Goal: Transaction & Acquisition: Purchase product/service

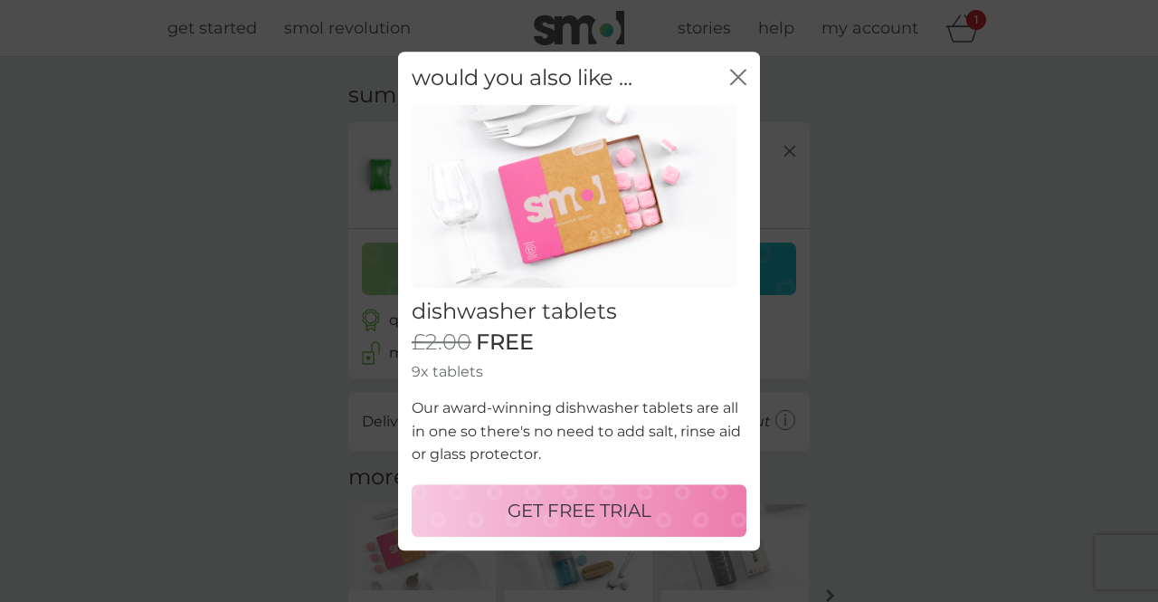
click at [738, 82] on icon "close" at bounding box center [738, 77] width 16 height 16
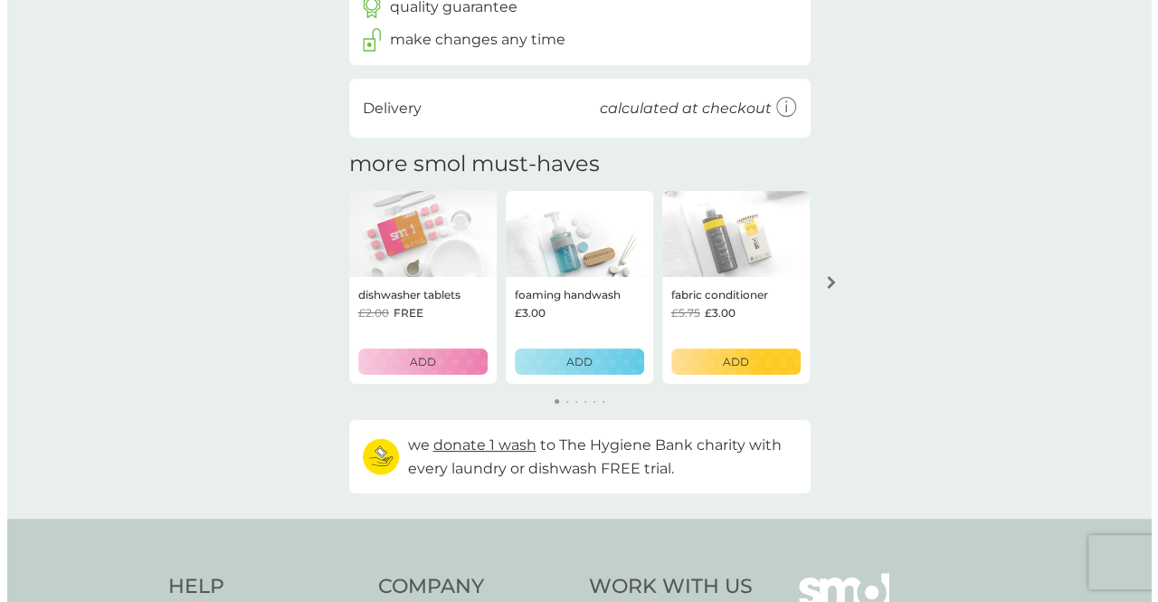
scroll to position [335, 0]
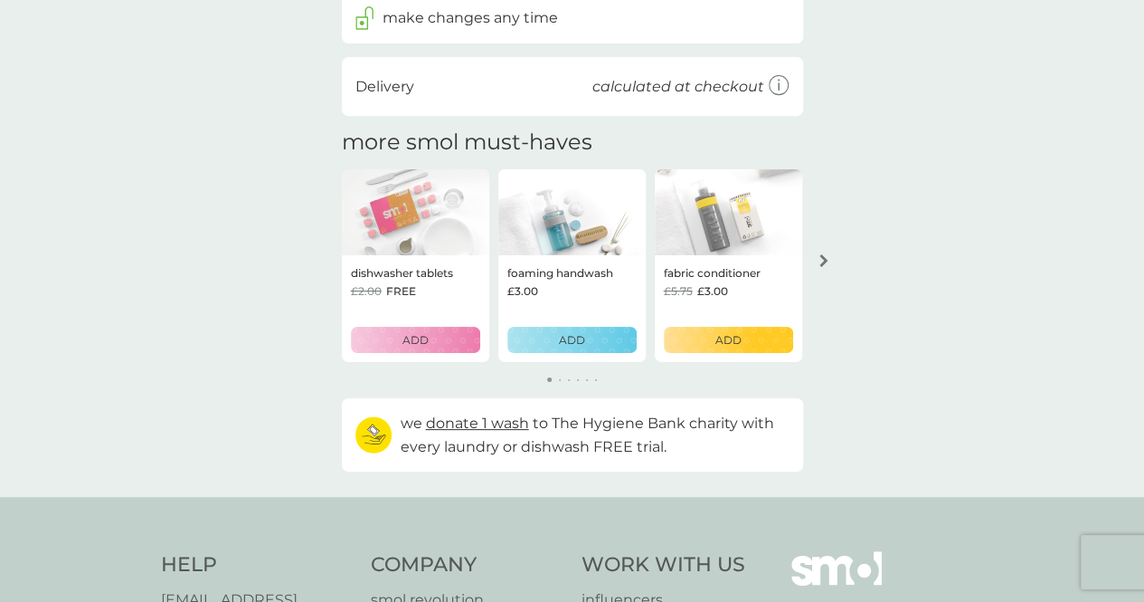
click at [824, 264] on icon "arrow right" at bounding box center [824, 260] width 9 height 13
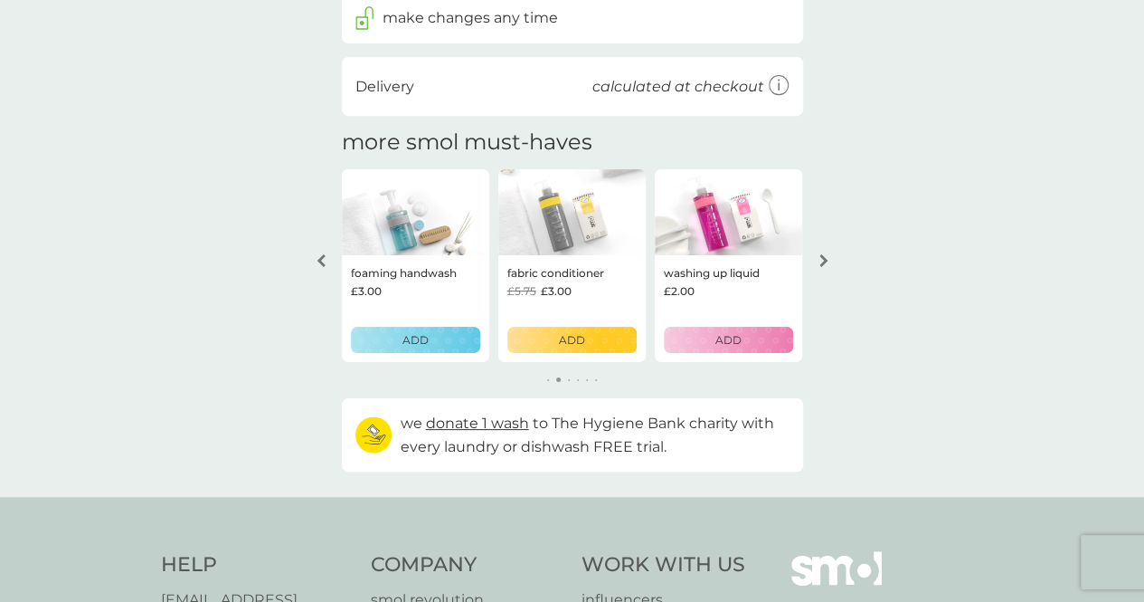
click at [824, 264] on icon "arrow right" at bounding box center [824, 260] width 9 height 13
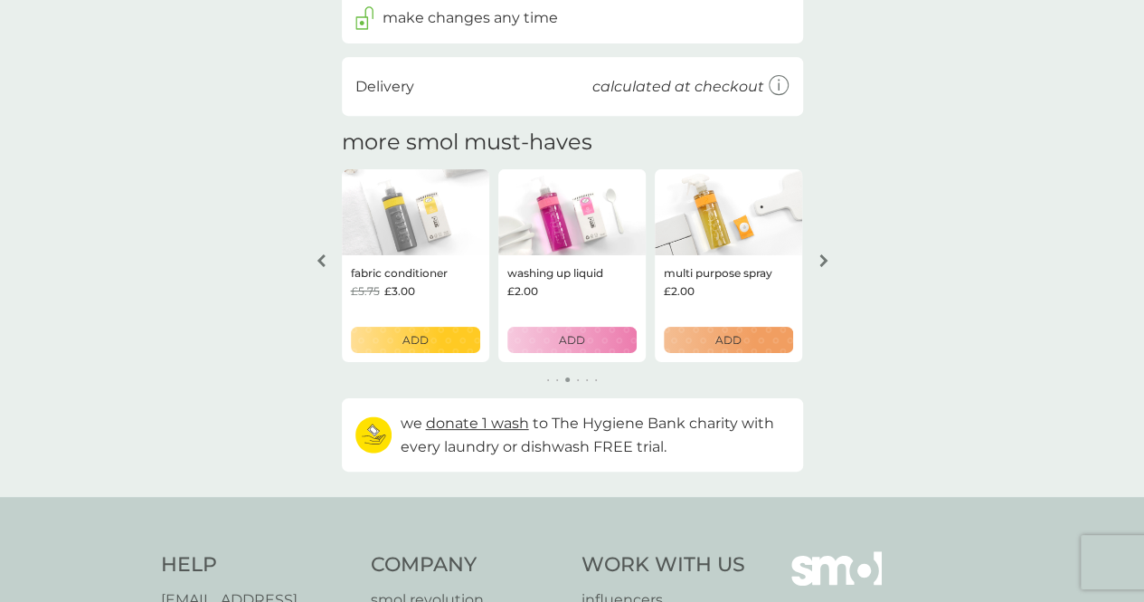
click at [824, 264] on icon "arrow right" at bounding box center [824, 260] width 9 height 13
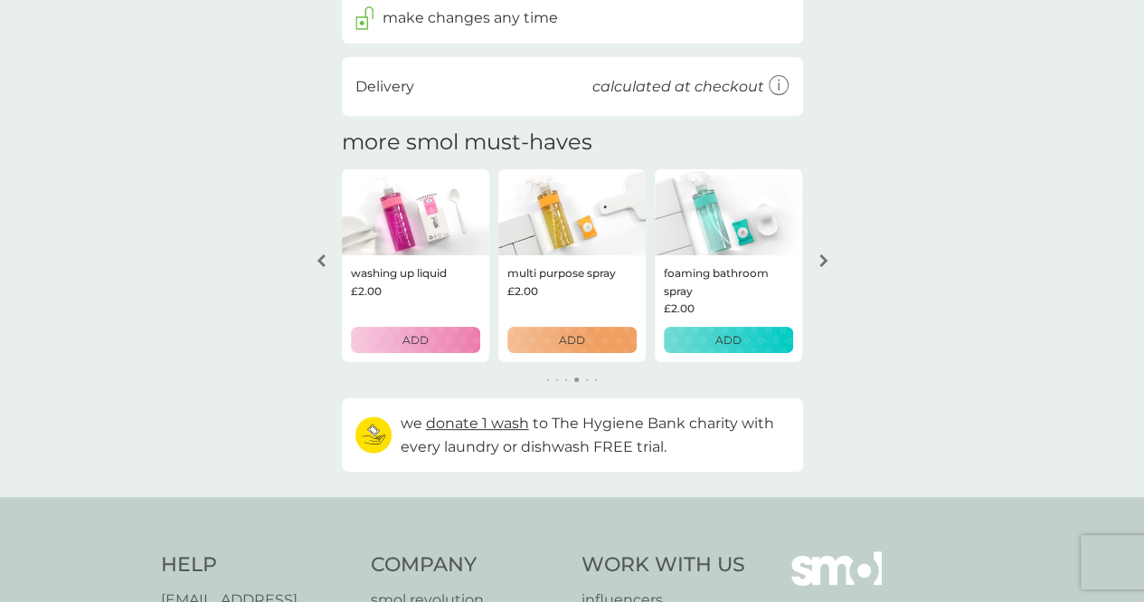
click at [824, 264] on icon "arrow right" at bounding box center [824, 260] width 9 height 13
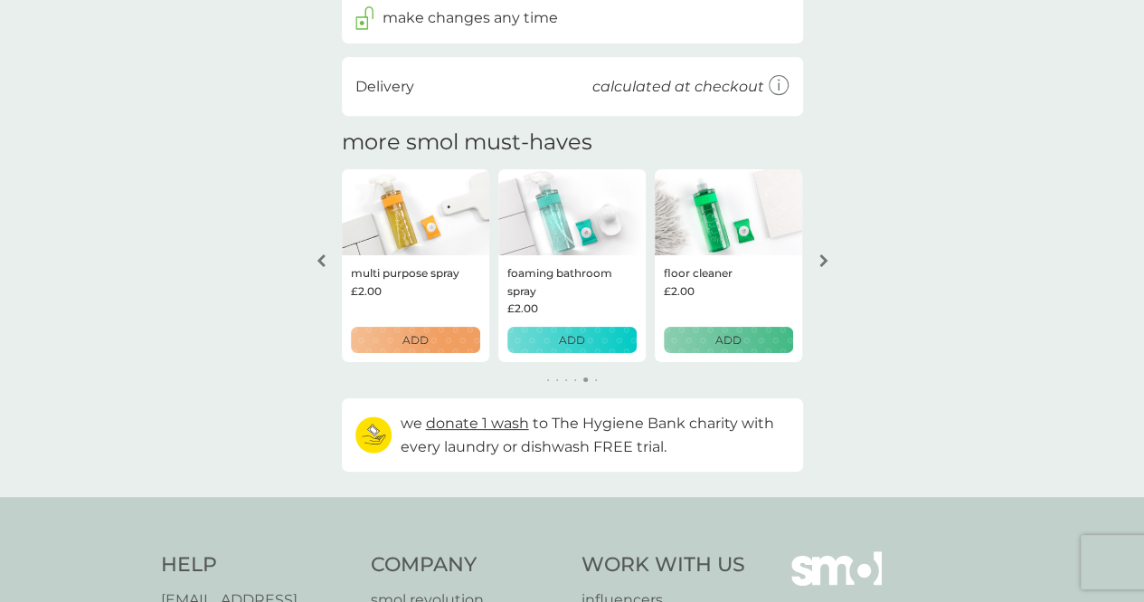
click at [824, 264] on icon "arrow right" at bounding box center [824, 260] width 9 height 13
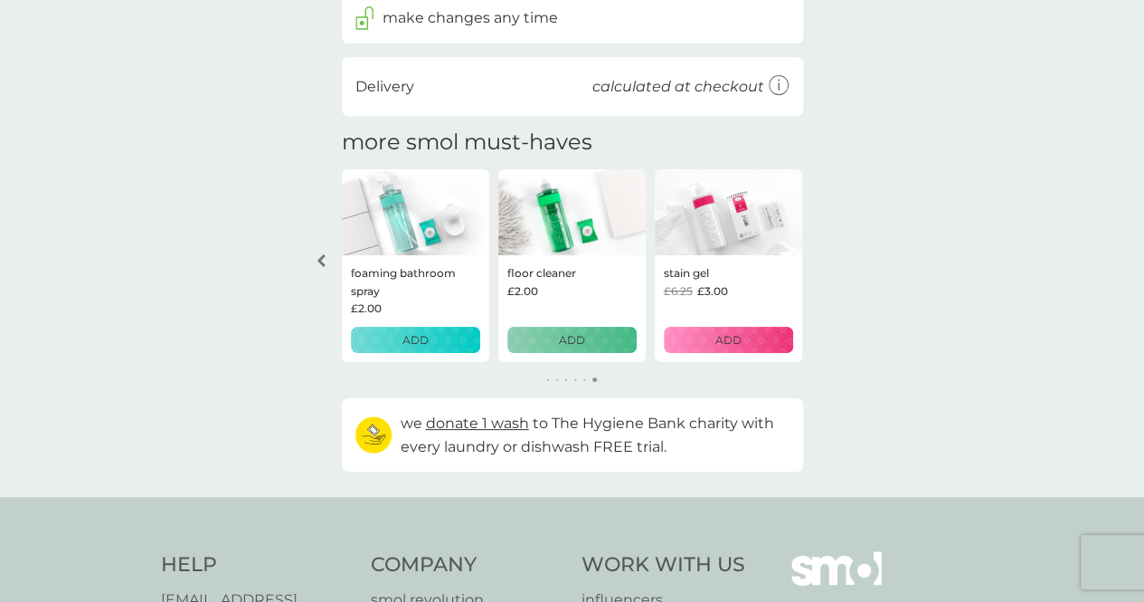
click at [824, 264] on div "your basket summary bio laundry capsules trial pack every 3 weeks @ £6.00 £2.00…" at bounding box center [572, 109] width 1144 height 774
click at [564, 286] on div "£2.00" at bounding box center [571, 290] width 129 height 17
click at [570, 243] on img at bounding box center [571, 212] width 147 height 87
click at [559, 279] on p "floor cleaner" at bounding box center [541, 272] width 69 height 17
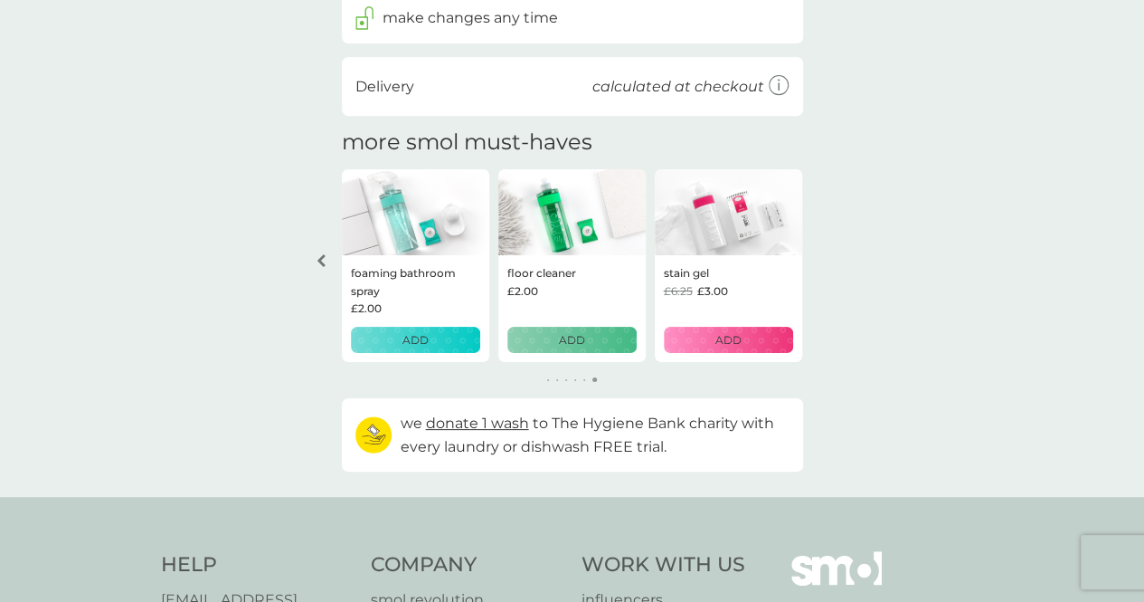
click at [589, 337] on div "ADD" at bounding box center [572, 339] width 106 height 17
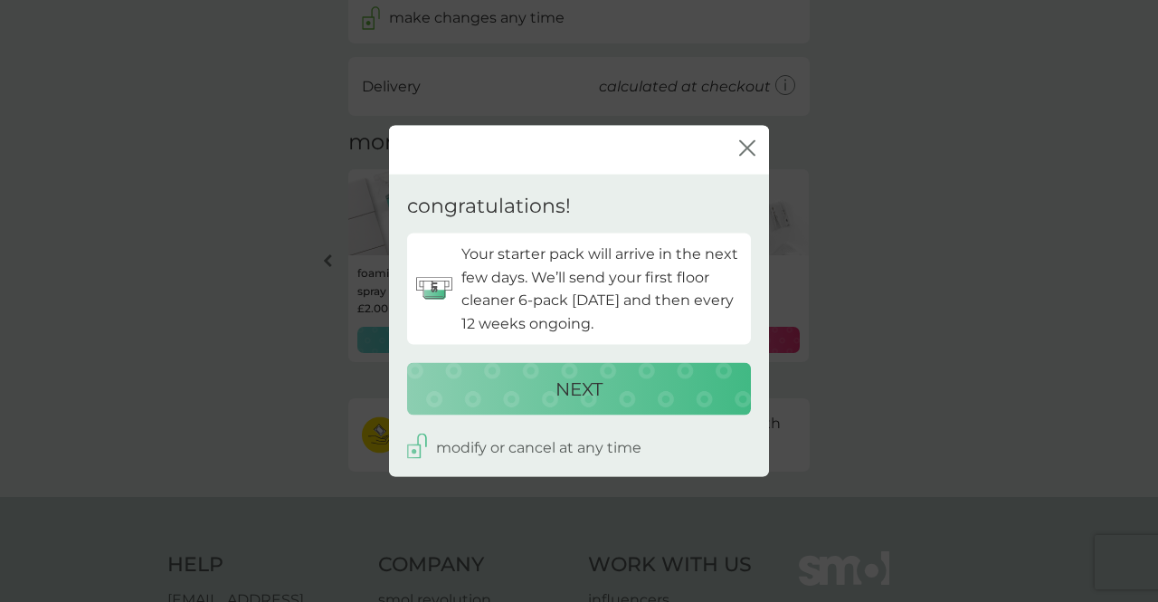
click at [577, 261] on p "Your starter pack will arrive in the next few days. We’ll send your first floor…" at bounding box center [601, 288] width 280 height 92
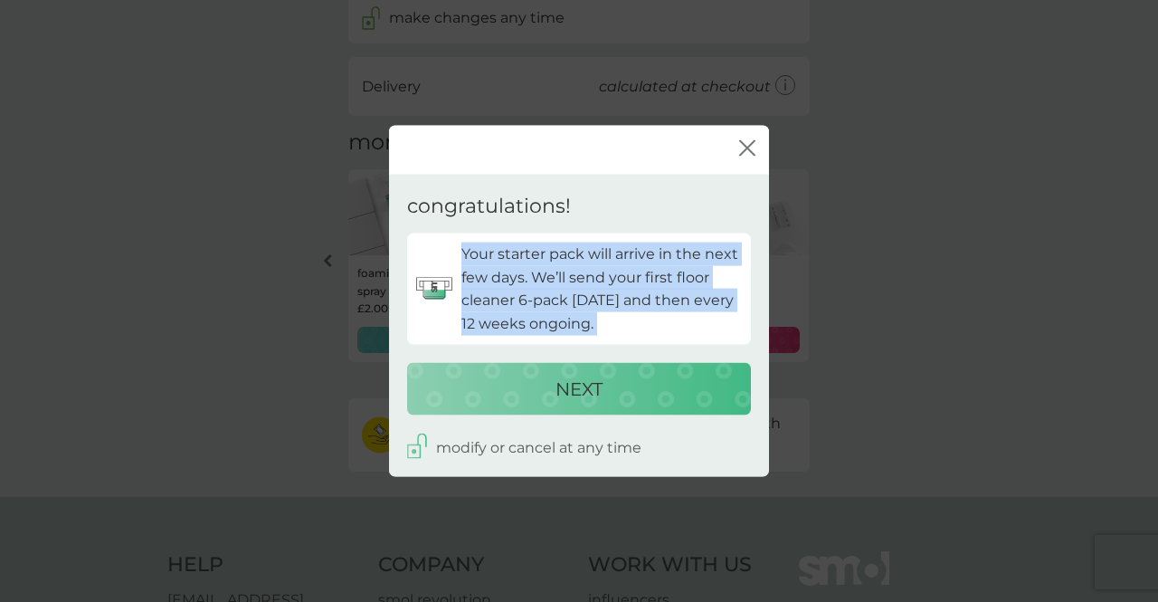
drag, startPoint x: 577, startPoint y: 261, endPoint x: 652, endPoint y: 328, distance: 100.6
click at [652, 328] on p "Your starter pack will arrive in the next few days. We’ll send your first floor…" at bounding box center [601, 288] width 280 height 92
click at [657, 374] on div "NEXT" at bounding box center [579, 388] width 308 height 29
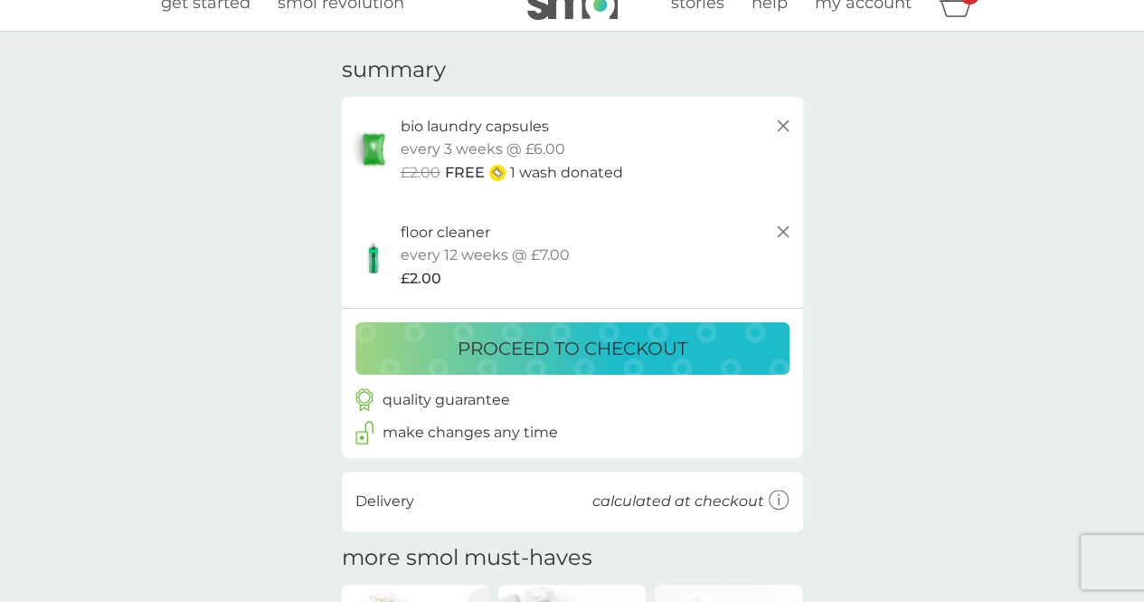
scroll to position [25, 0]
click at [374, 264] on img at bounding box center [373, 255] width 45 height 39
click at [449, 274] on div "£2.00" at bounding box center [597, 279] width 393 height 24
click at [431, 274] on span "£2.00" at bounding box center [421, 279] width 41 height 24
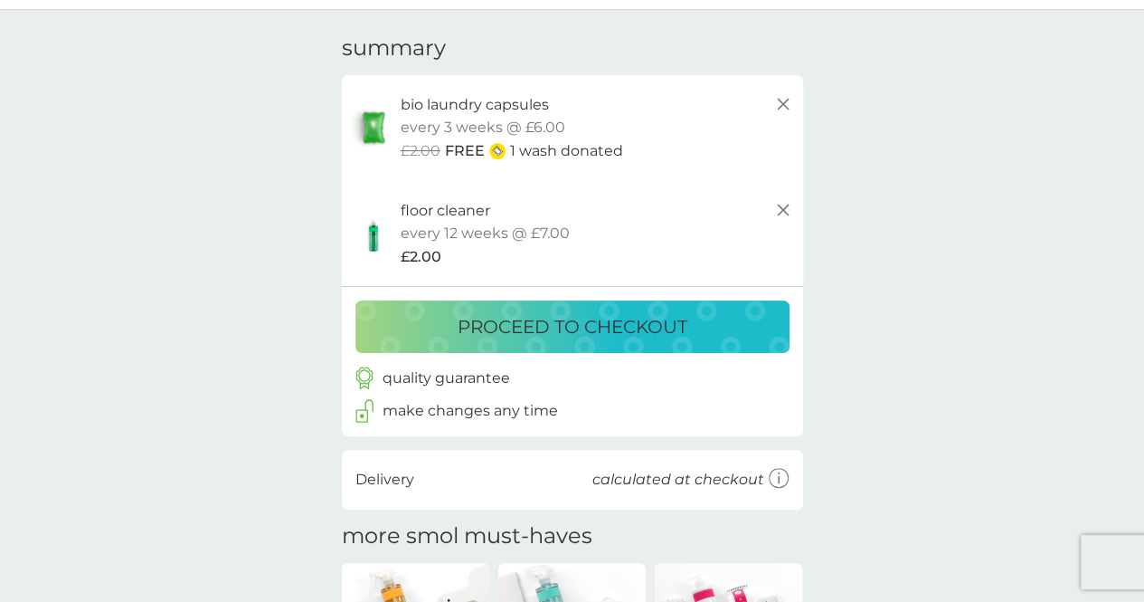
scroll to position [0, 0]
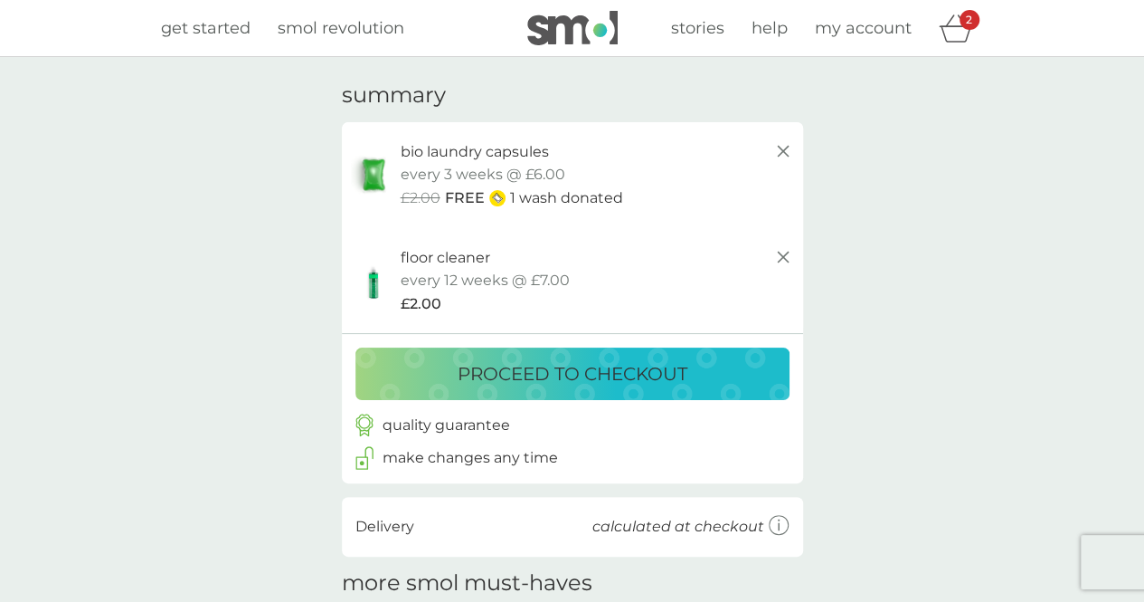
click at [637, 381] on p "proceed to checkout" at bounding box center [573, 373] width 230 height 29
click at [776, 265] on icon at bounding box center [783, 257] width 22 height 22
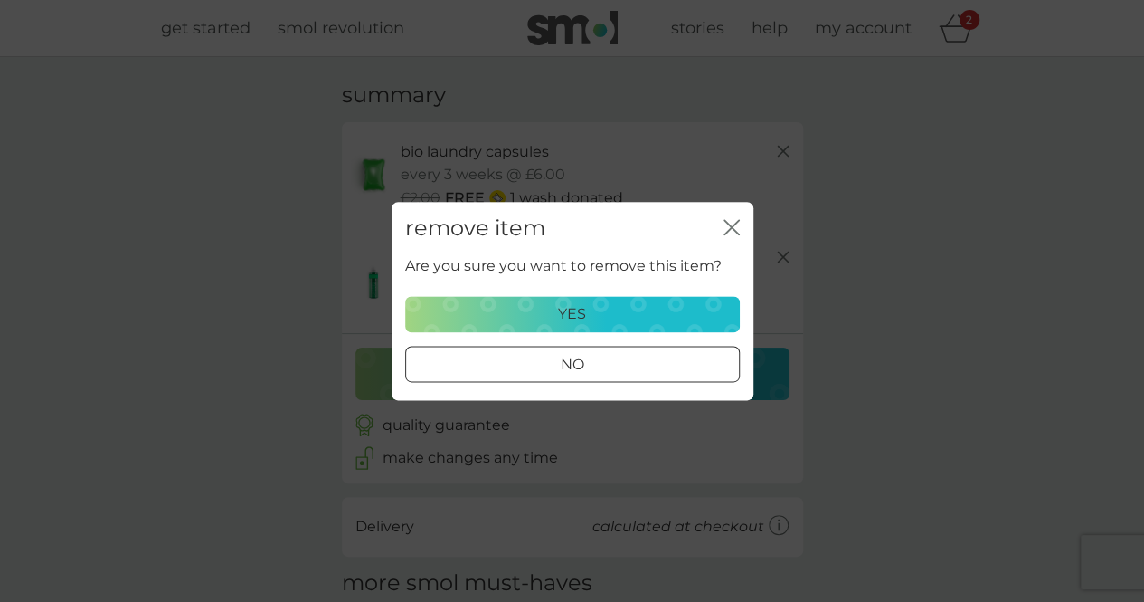
click at [610, 305] on div "yes" at bounding box center [572, 314] width 311 height 24
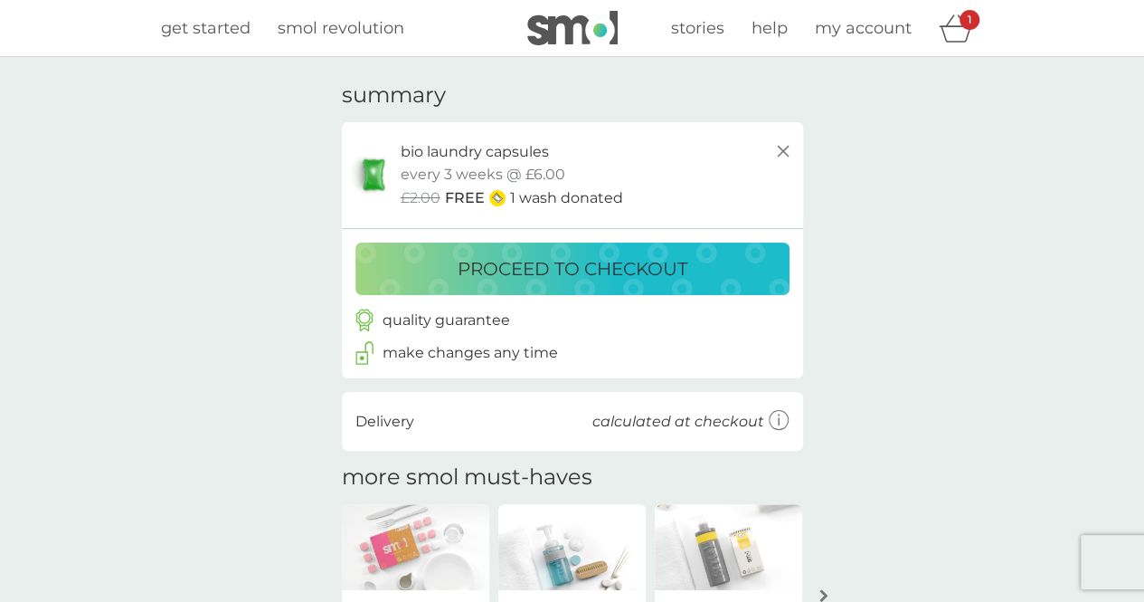
click at [601, 272] on p "proceed to checkout" at bounding box center [573, 268] width 230 height 29
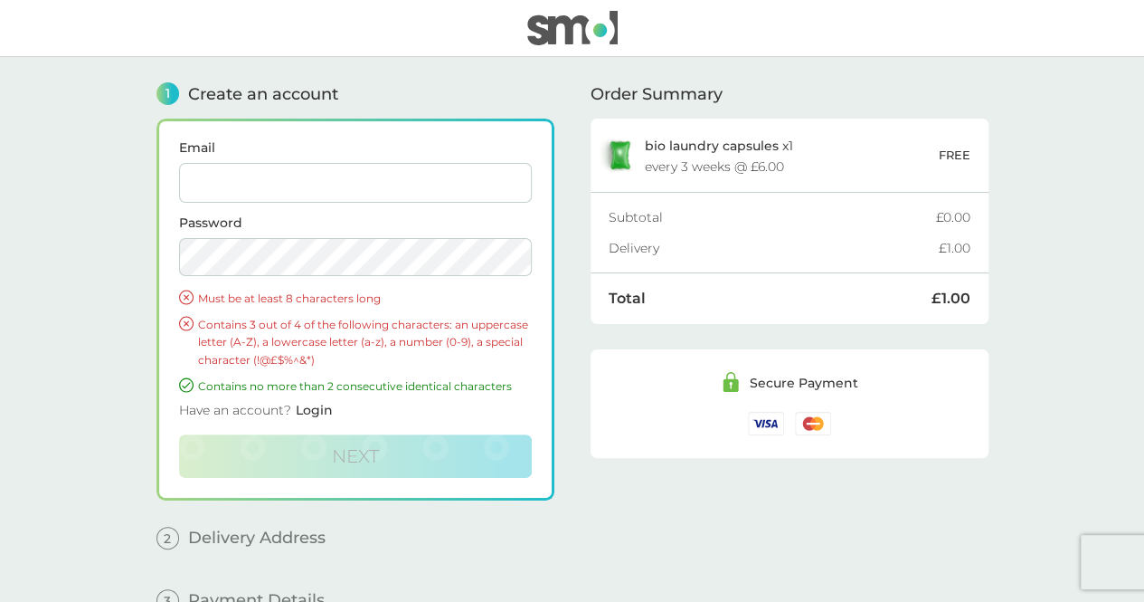
click at [242, 180] on input "Email" at bounding box center [355, 183] width 353 height 40
type input "callumb9999@hotmail.co.uk"
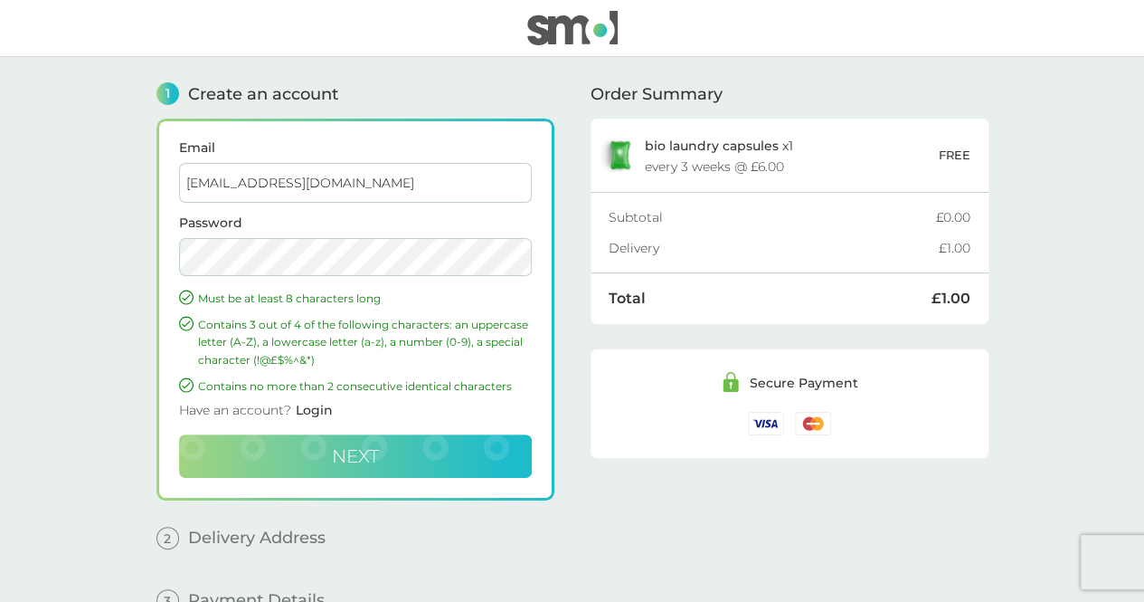
click at [427, 453] on button "Next" at bounding box center [355, 455] width 353 height 43
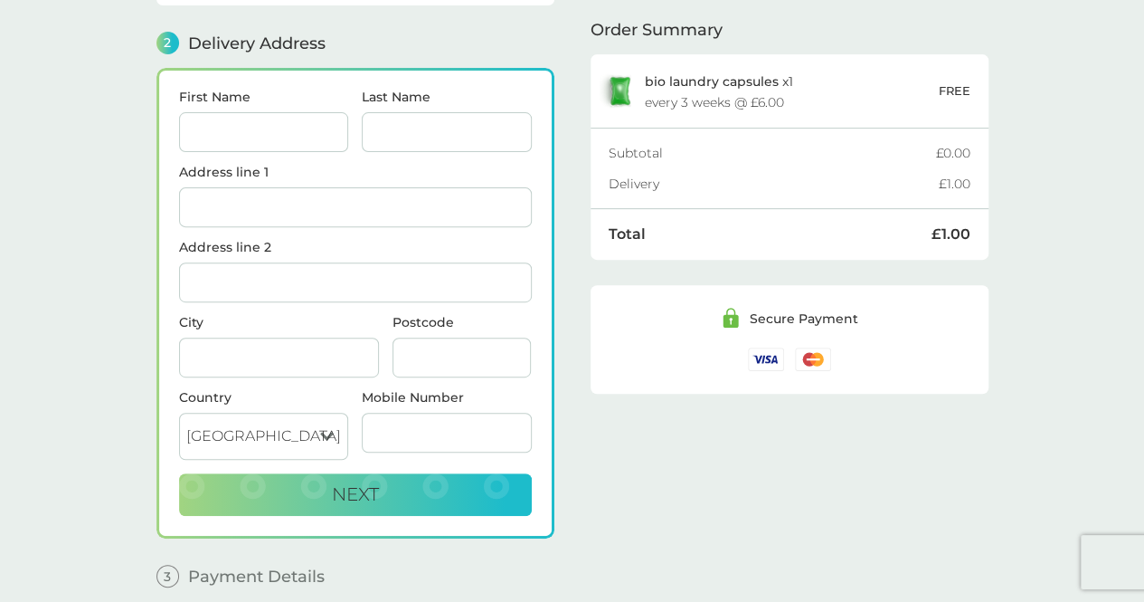
scroll to position [221, 0]
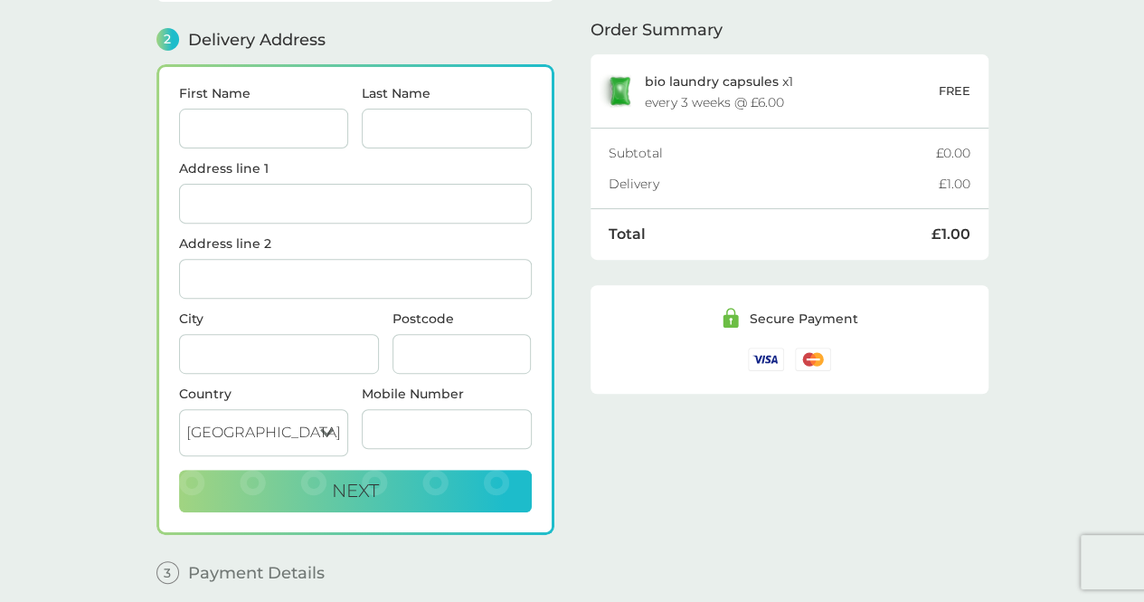
click at [306, 132] on input "First Name" at bounding box center [264, 129] width 170 height 40
type input "Callum"
type input "Brown"
click at [234, 189] on input "Apartment 46 madison" at bounding box center [355, 204] width 353 height 40
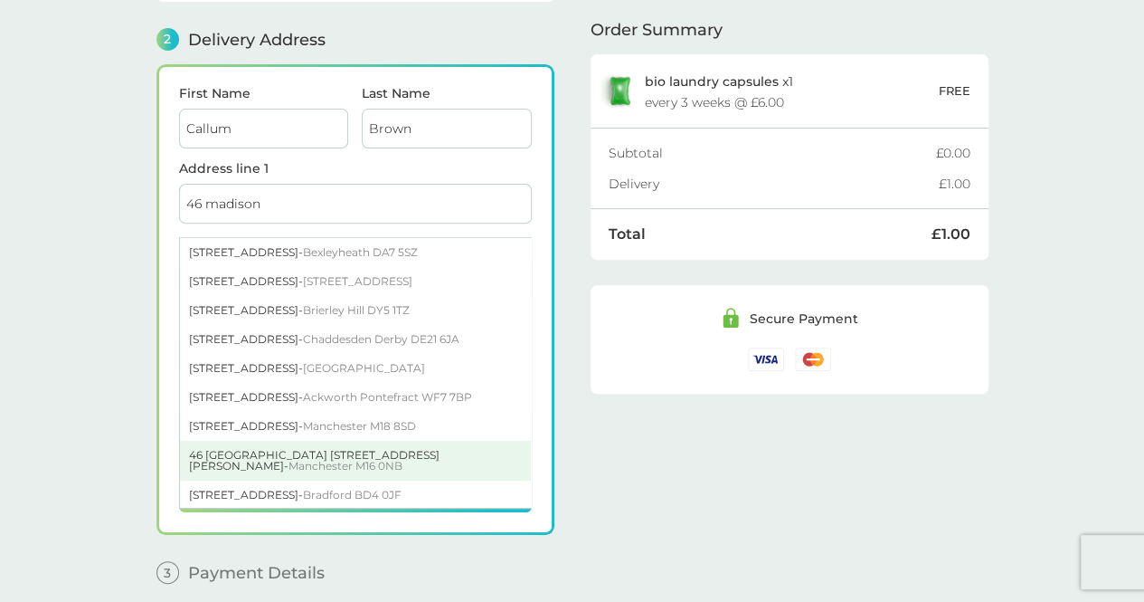
click at [313, 446] on div "46 Madison Apartments 41 Seymour Grove - Manchester M16 0NB" at bounding box center [355, 461] width 351 height 40
type input "[STREET_ADDRESS][PERSON_NAME]"
type input "[GEOGRAPHIC_DATA]"
type input "M16 0NB"
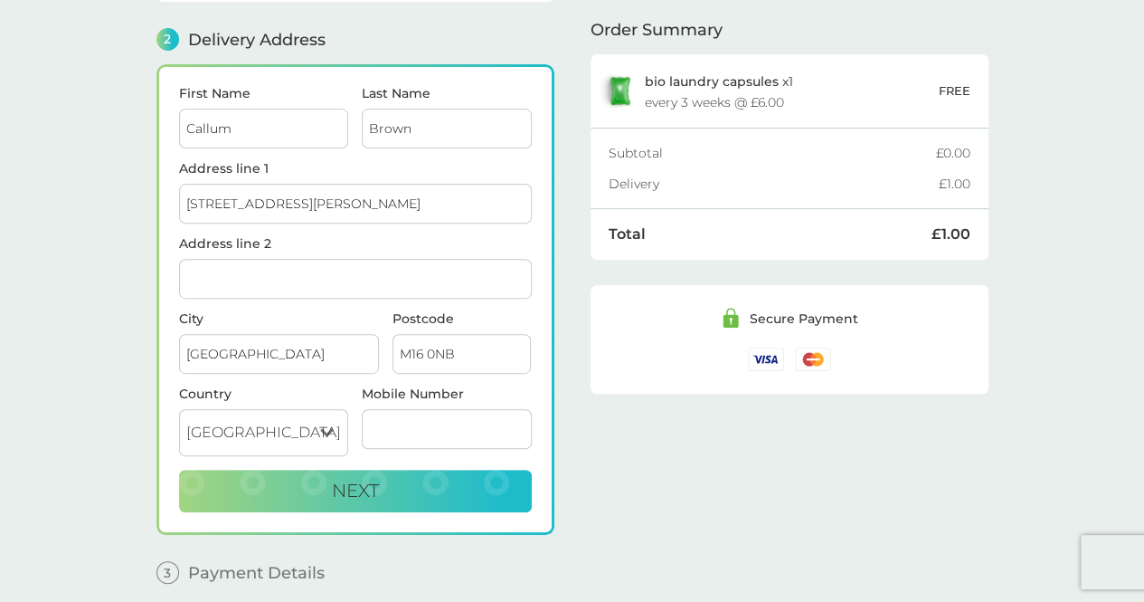
click at [426, 431] on input "Mobile Number" at bounding box center [447, 429] width 170 height 40
type input "07413124504"
click at [431, 496] on button "Next" at bounding box center [355, 490] width 353 height 43
checkbox input "true"
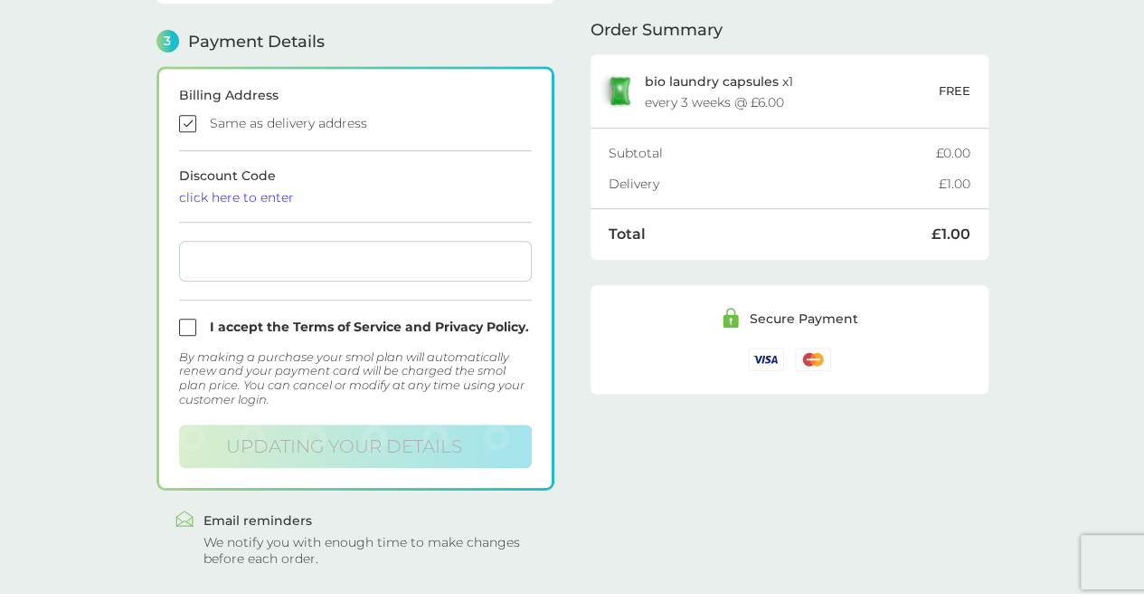
scroll to position [498, 0]
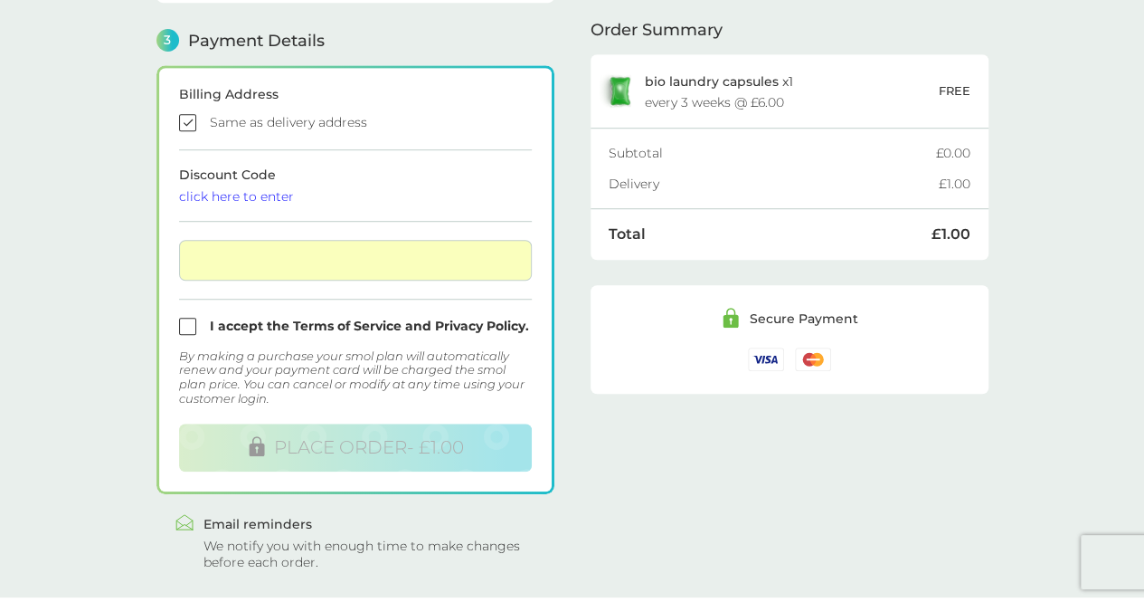
click at [190, 321] on input "checkbox" at bounding box center [355, 325] width 353 height 17
checkbox input "true"
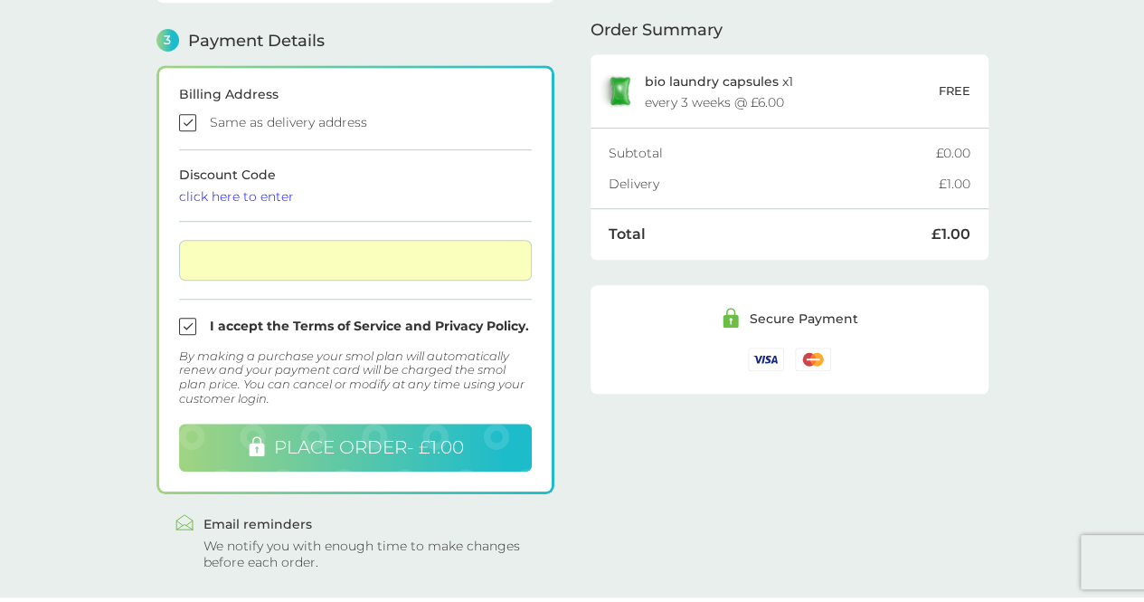
click at [458, 444] on span "PLACE ORDER - £1.00" at bounding box center [369, 447] width 190 height 22
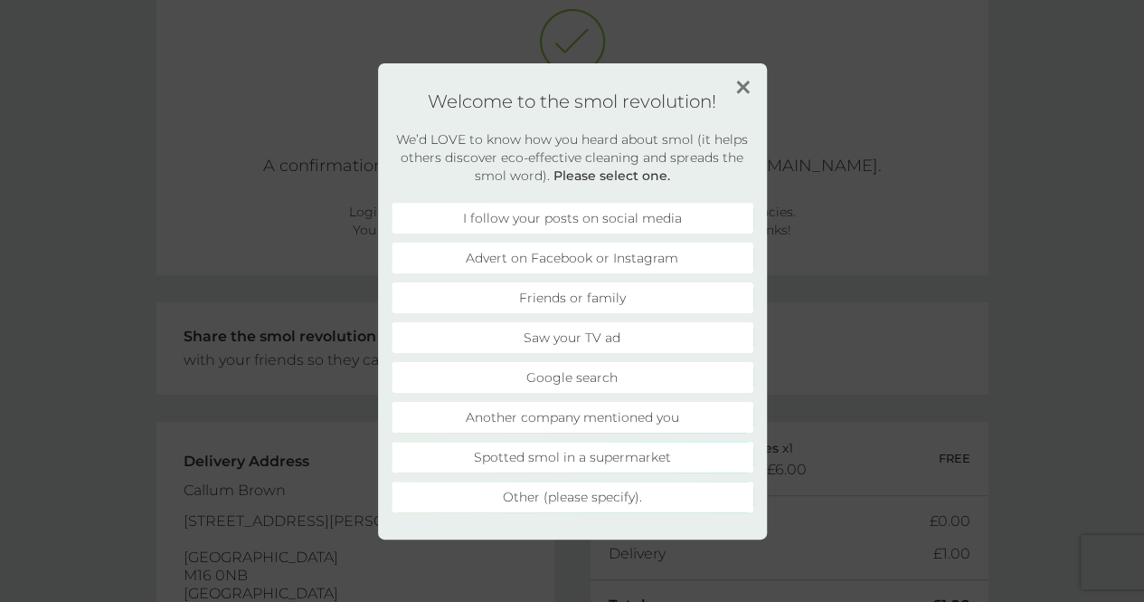
scroll to position [107, 0]
click at [741, 86] on img at bounding box center [743, 88] width 14 height 14
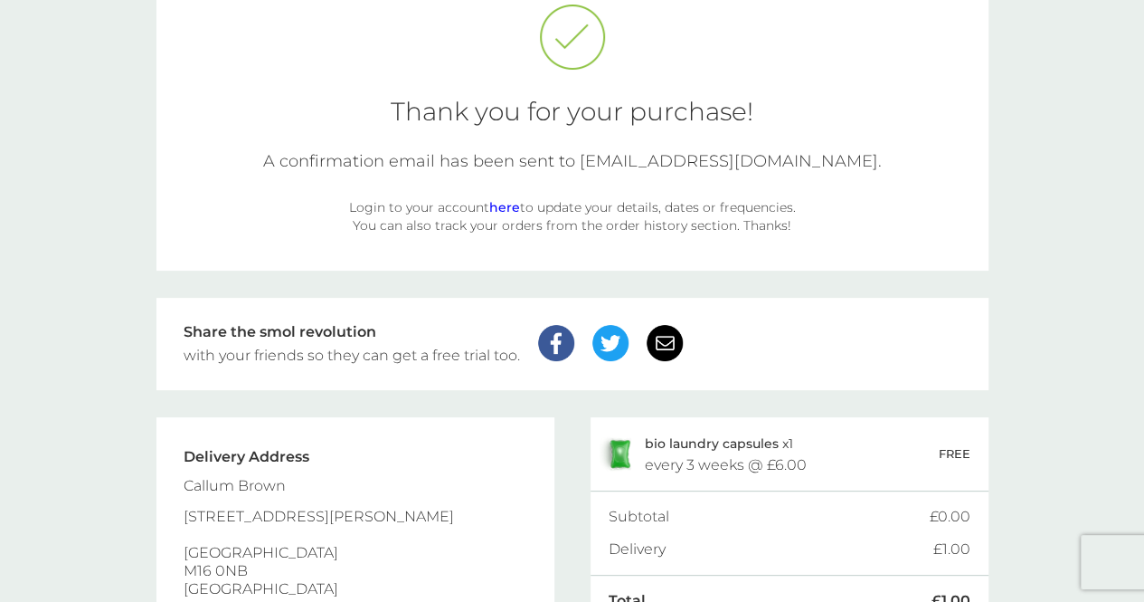
drag, startPoint x: 741, startPoint y: 86, endPoint x: 797, endPoint y: 223, distance: 147.7
click at [797, 223] on div "Thank you for your purchase! A confirmation email has been sent to [EMAIL_ADDRE…" at bounding box center [572, 123] width 832 height 293
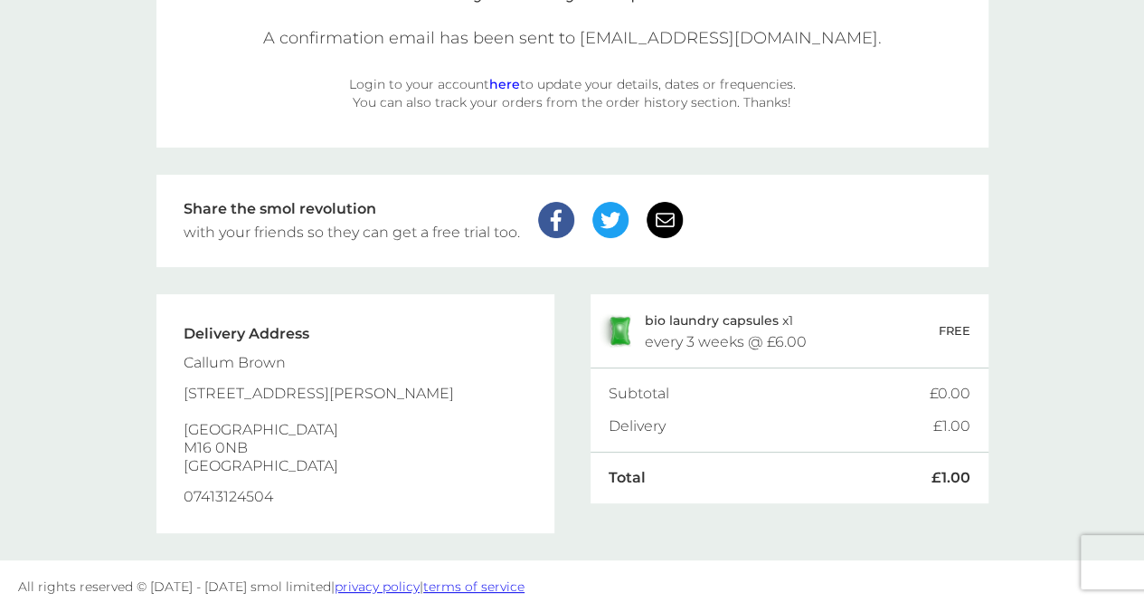
scroll to position [241, 0]
